Goal: Check status: Check status

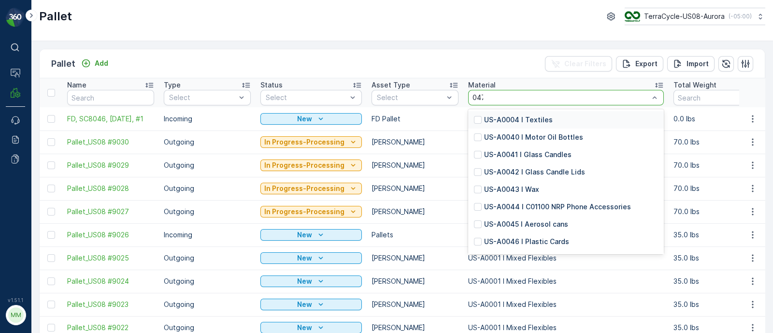
type input "0477"
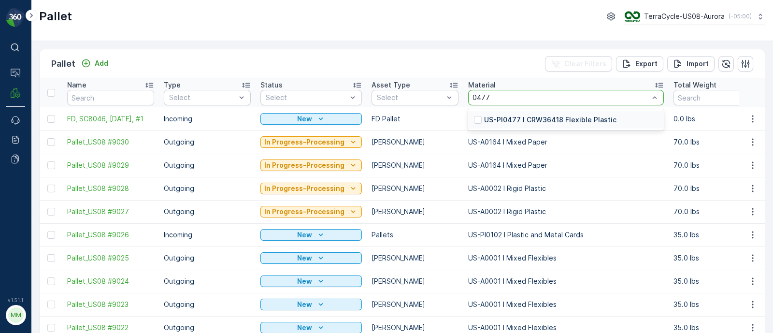
click at [535, 117] on p "US-PI0477 I CRW36418 Flexible Plastic" at bounding box center [550, 120] width 132 height 10
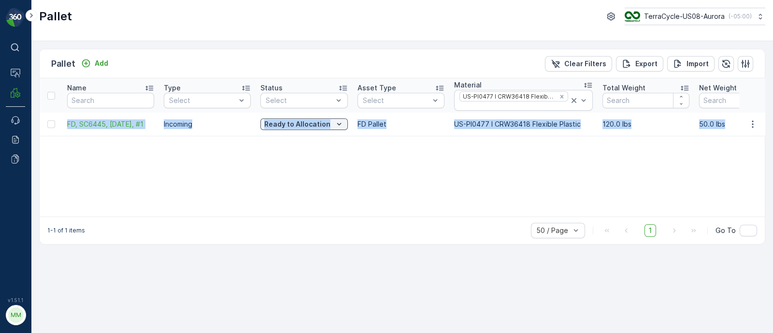
drag, startPoint x: 63, startPoint y: 125, endPoint x: 726, endPoint y: 124, distance: 662.4
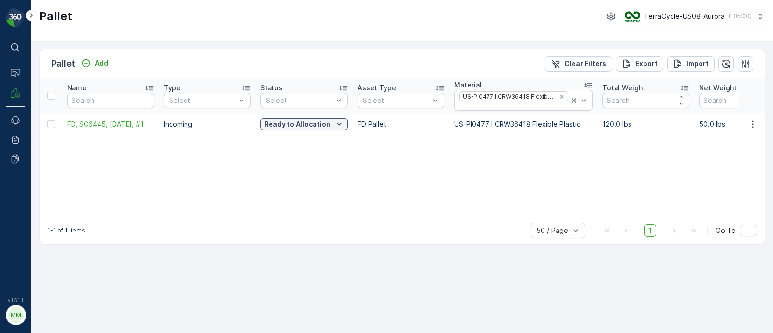
click at [678, 157] on div "Name Type Select Status Select Asset Type Select Material US-PI0477 I CRW36418 …" at bounding box center [402, 147] width 725 height 138
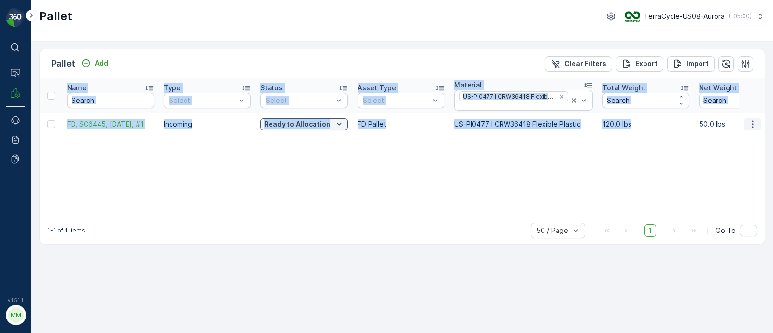
drag, startPoint x: 690, startPoint y: 125, endPoint x: 744, endPoint y: 125, distance: 54.1
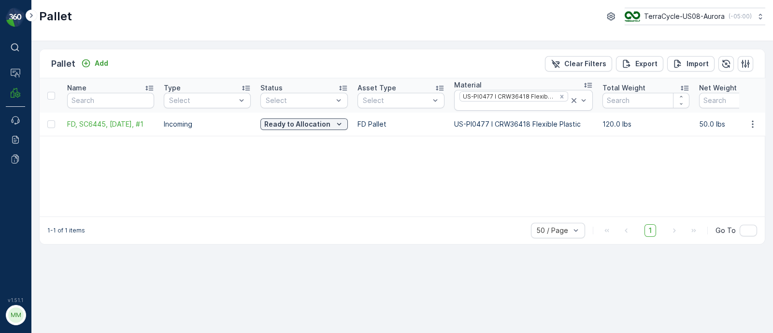
click at [640, 162] on div "Name Type Select Status Select Asset Type Select Material US-PI0477 I CRW36418 …" at bounding box center [402, 147] width 725 height 138
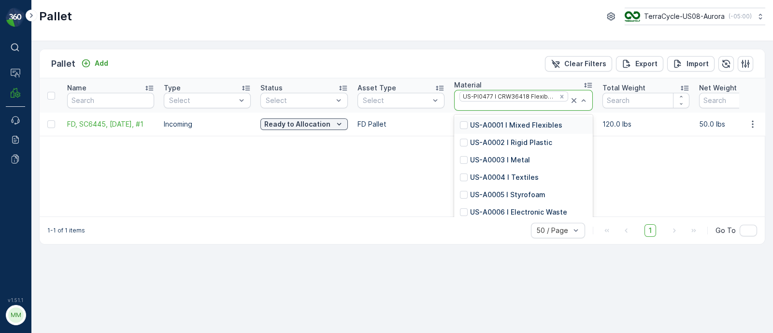
type input "R173584140"
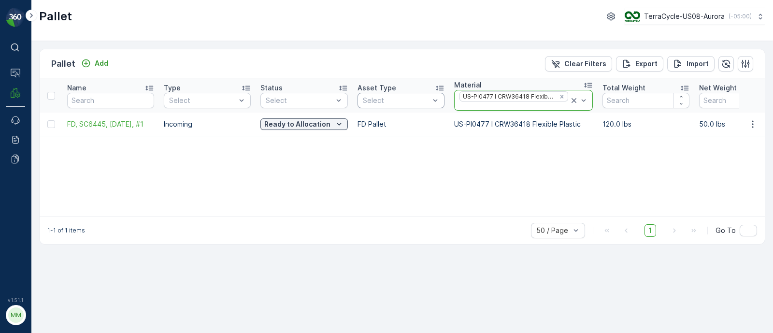
drag, startPoint x: 504, startPoint y: 104, endPoint x: 440, endPoint y: 101, distance: 64.8
click at [77, 102] on input "text" at bounding box center [110, 100] width 87 height 15
paste input "R173584140"
type input "R173584140"
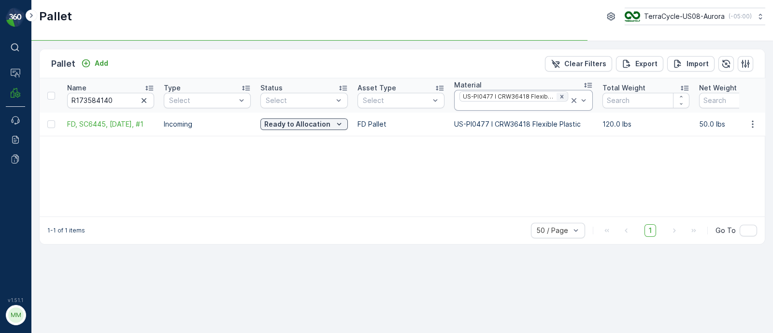
click at [559, 93] on icon "Remove US-PI0477 I CRW36418 Flexible Plastic" at bounding box center [562, 96] width 7 height 7
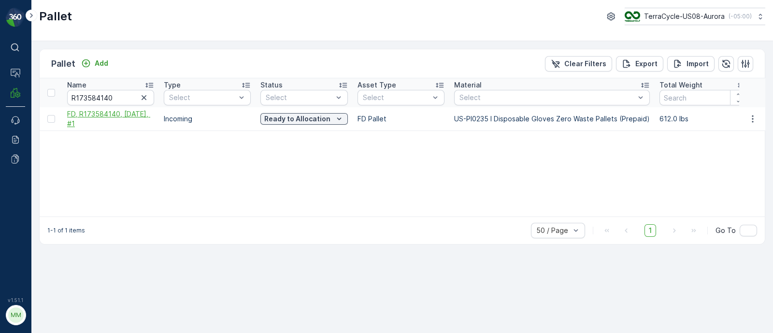
click at [79, 121] on span "FD, R173584140, [DATE], #1" at bounding box center [110, 118] width 87 height 19
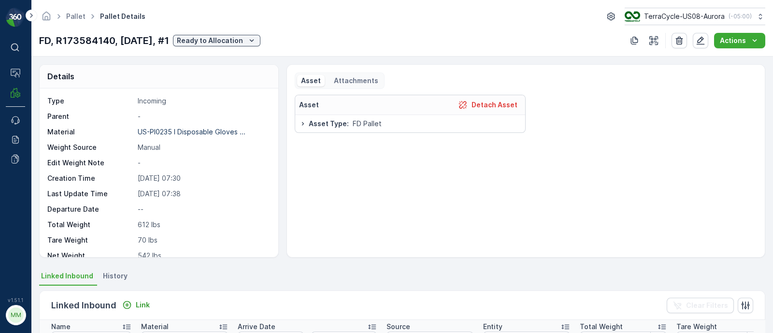
click at [351, 85] on div "Attachments" at bounding box center [356, 81] width 54 height 12
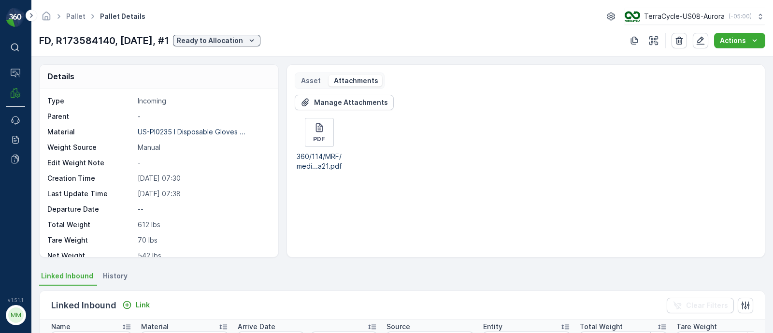
click at [381, 138] on div "pdf 360/114/MRF/medi...a21.pdf" at bounding box center [526, 144] width 462 height 53
click at [318, 81] on p "Asset" at bounding box center [311, 81] width 20 height 10
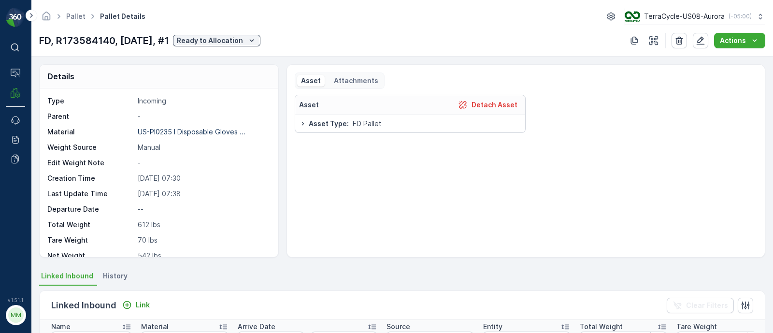
click at [362, 76] on p "Attachments" at bounding box center [355, 81] width 46 height 10
